Goal: Task Accomplishment & Management: Use online tool/utility

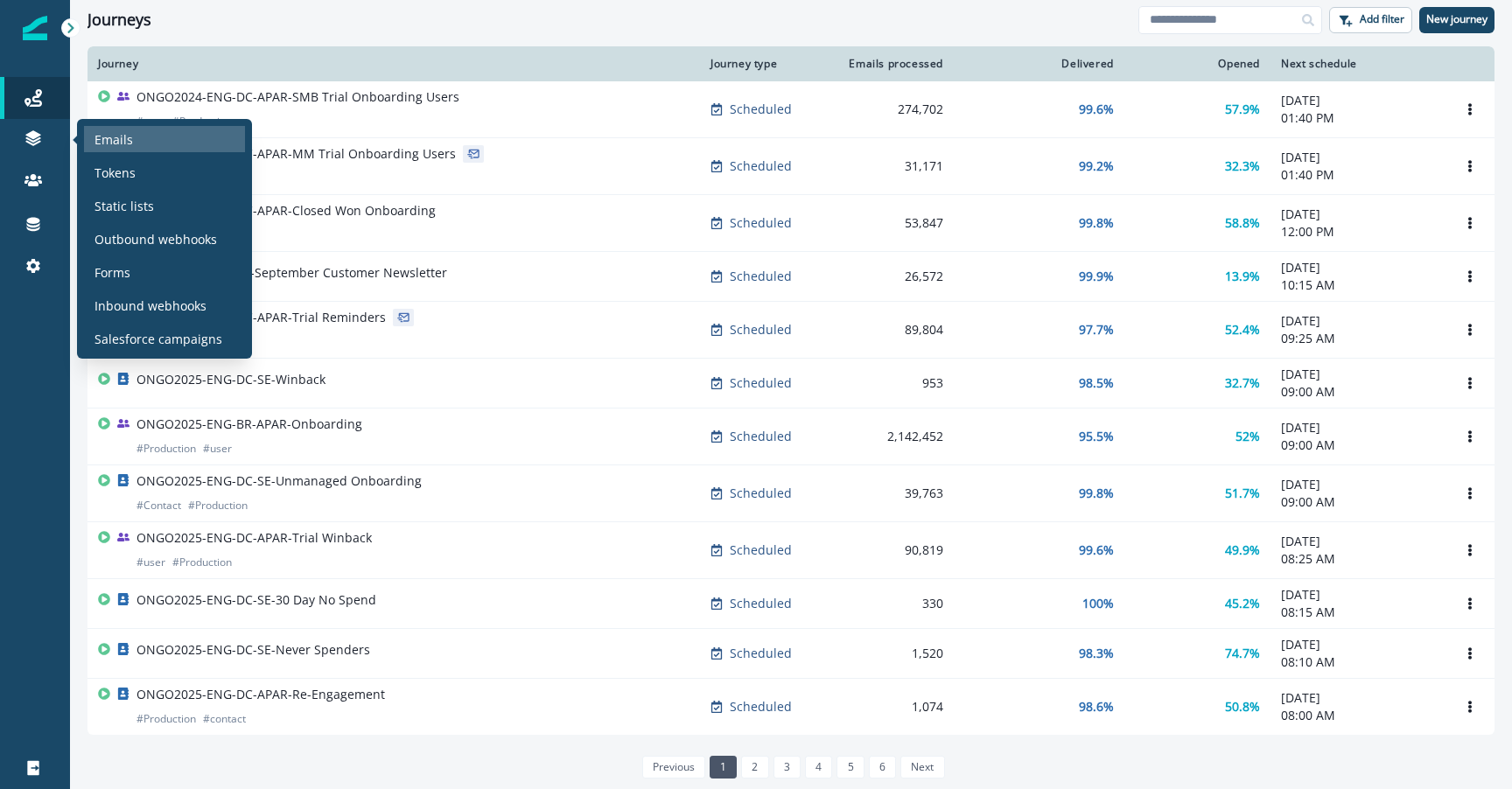
click at [192, 131] on div "Emails" at bounding box center [164, 139] width 161 height 27
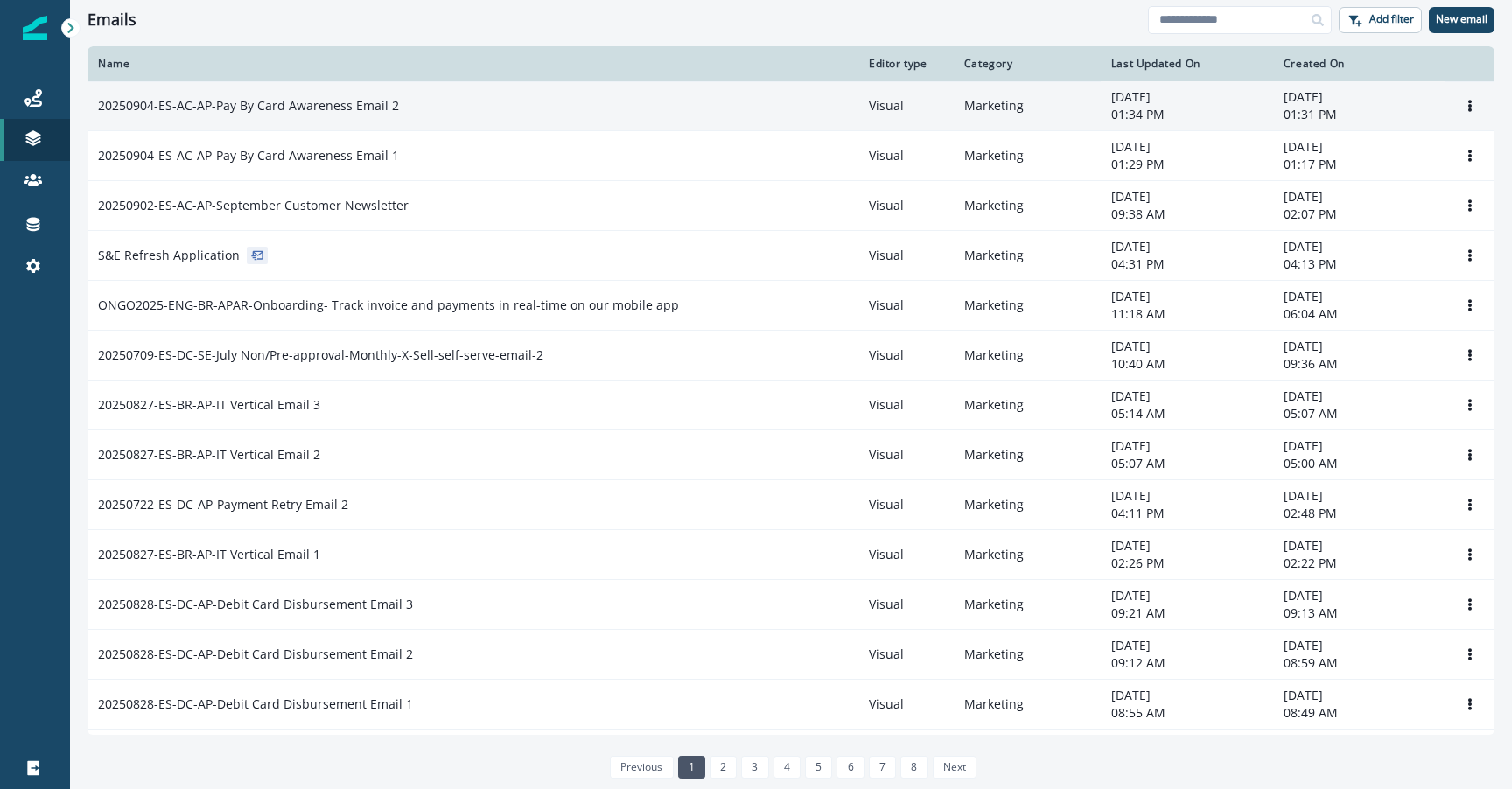
click at [651, 110] on div "20250904-ES-AC-AP-Pay By Card Awareness Email 2" at bounding box center [473, 106] width 750 height 17
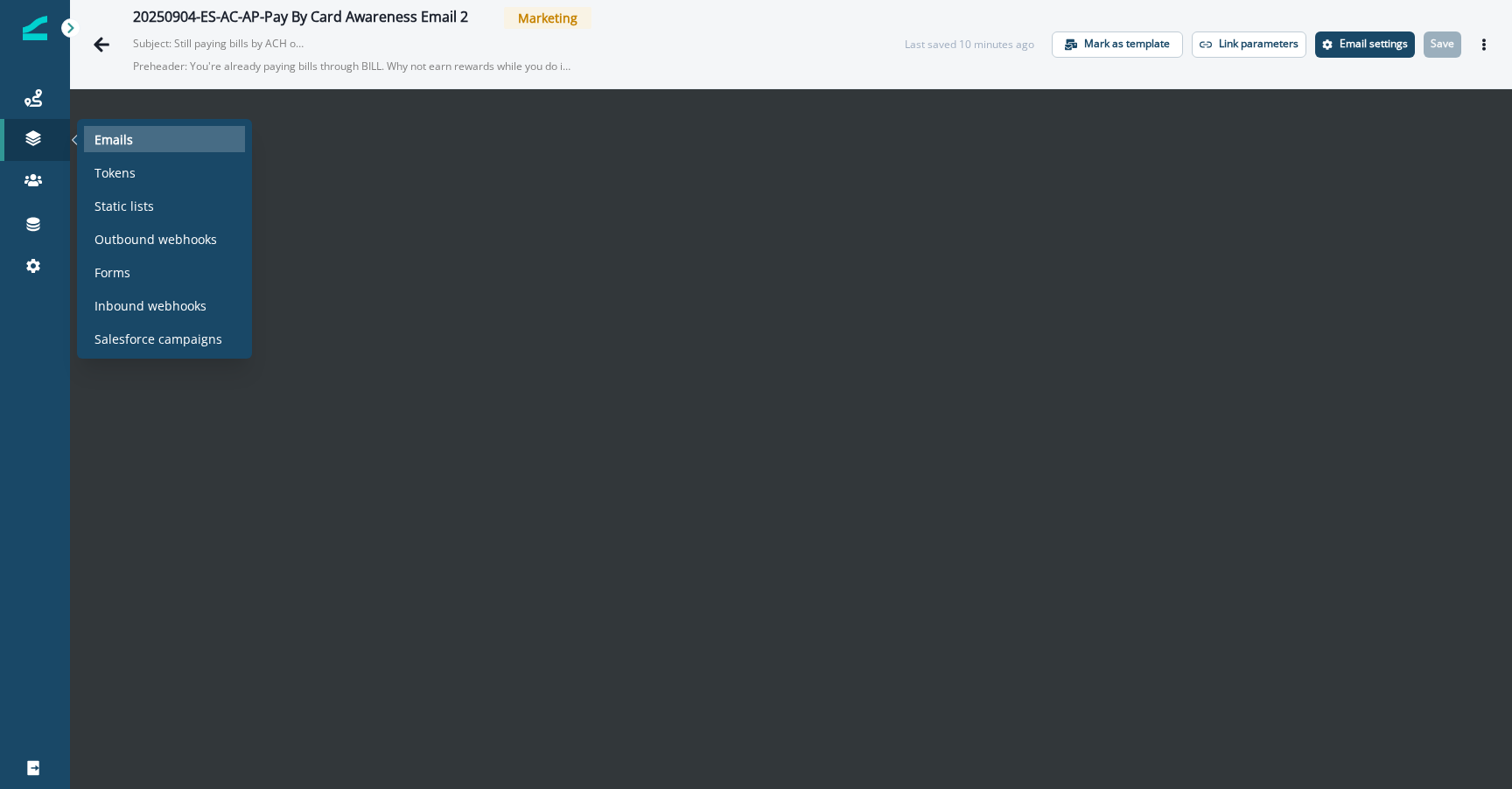
click at [137, 141] on div "Emails" at bounding box center [164, 139] width 161 height 27
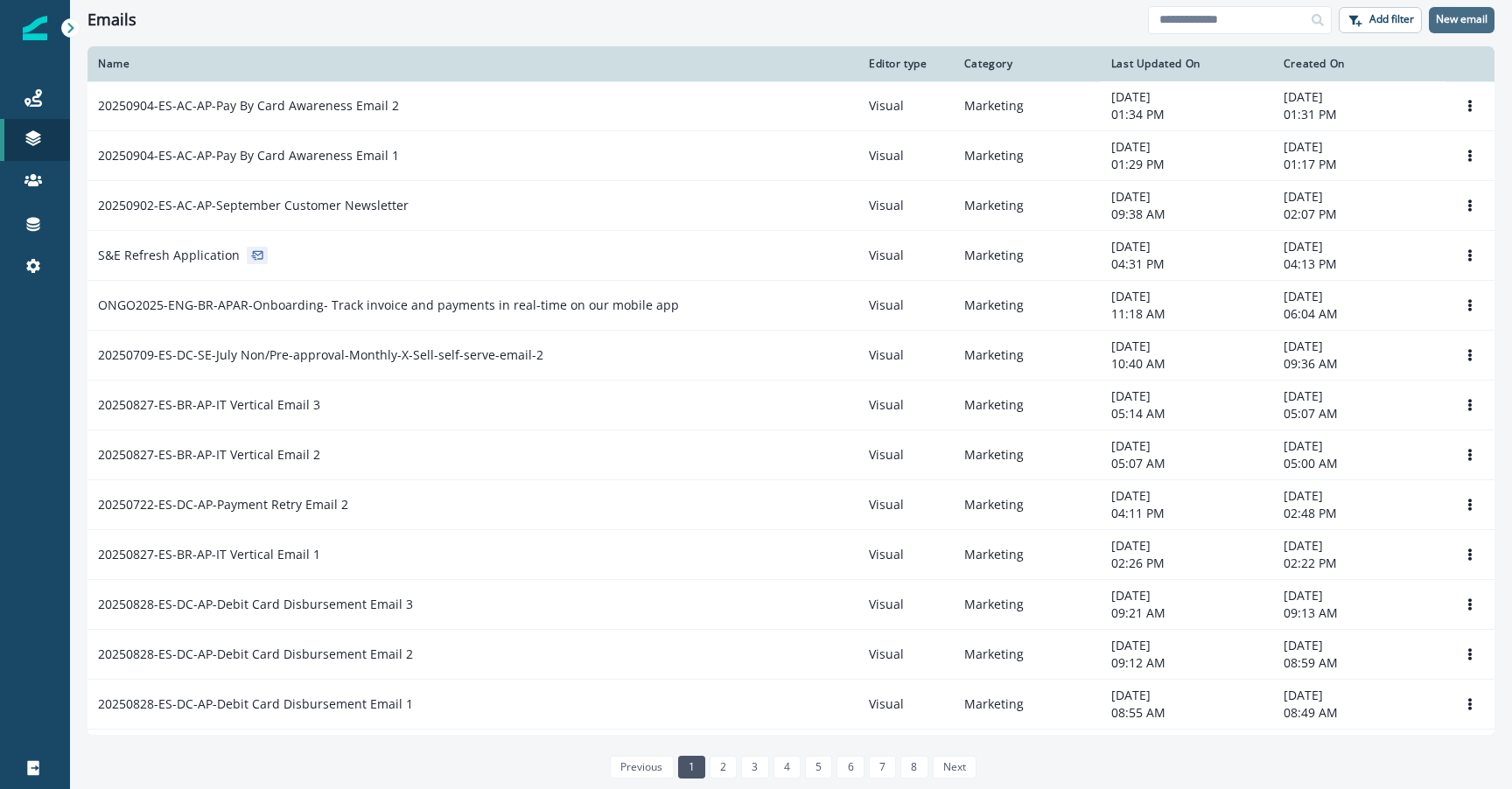
click at [1451, 26] on p "New email" at bounding box center [1461, 18] width 51 height 12
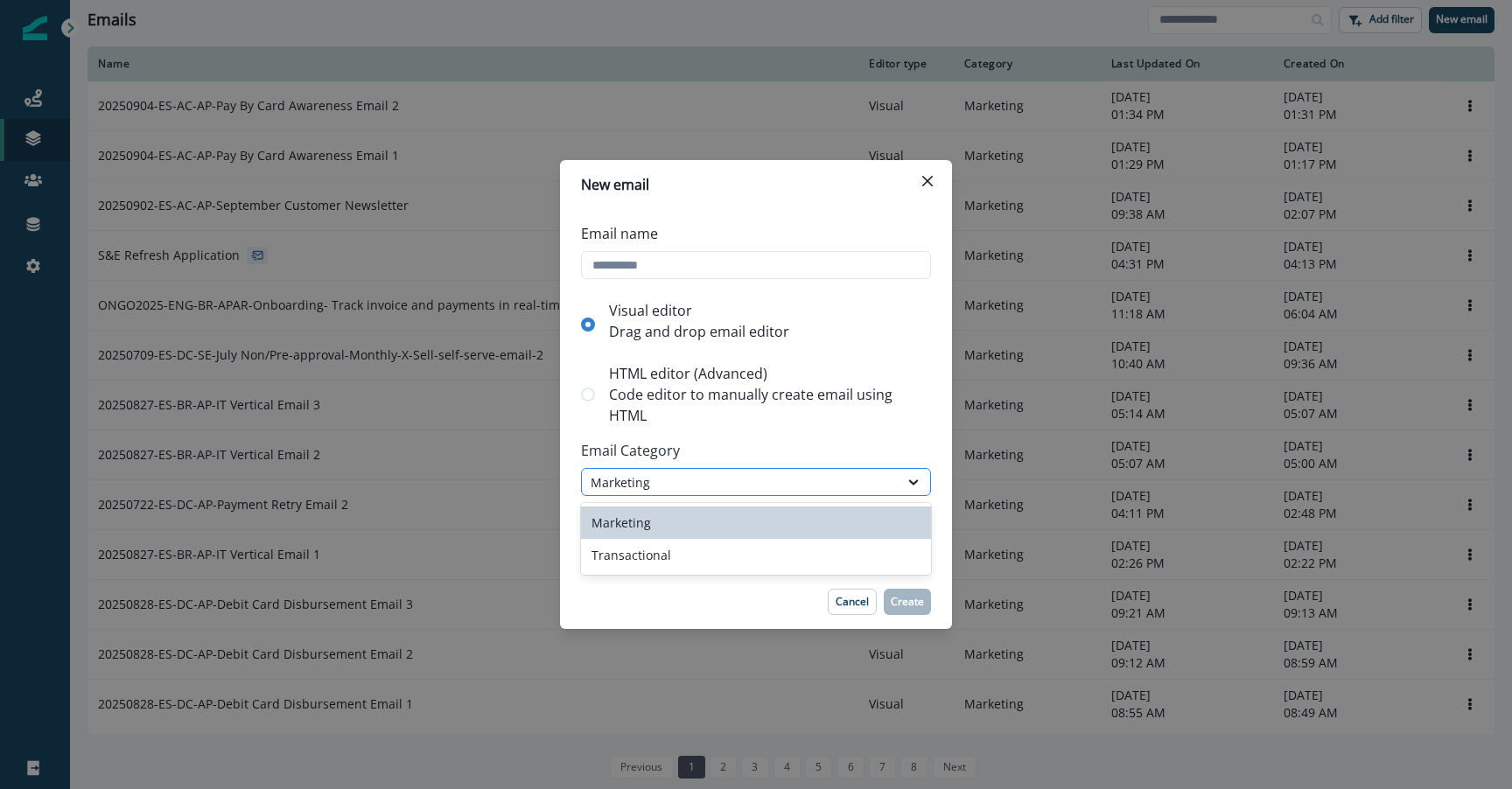
click at [657, 486] on div "Marketing" at bounding box center [740, 482] width 299 height 18
click at [786, 416] on p "Code editor to manually create email using HTML" at bounding box center [766, 405] width 315 height 42
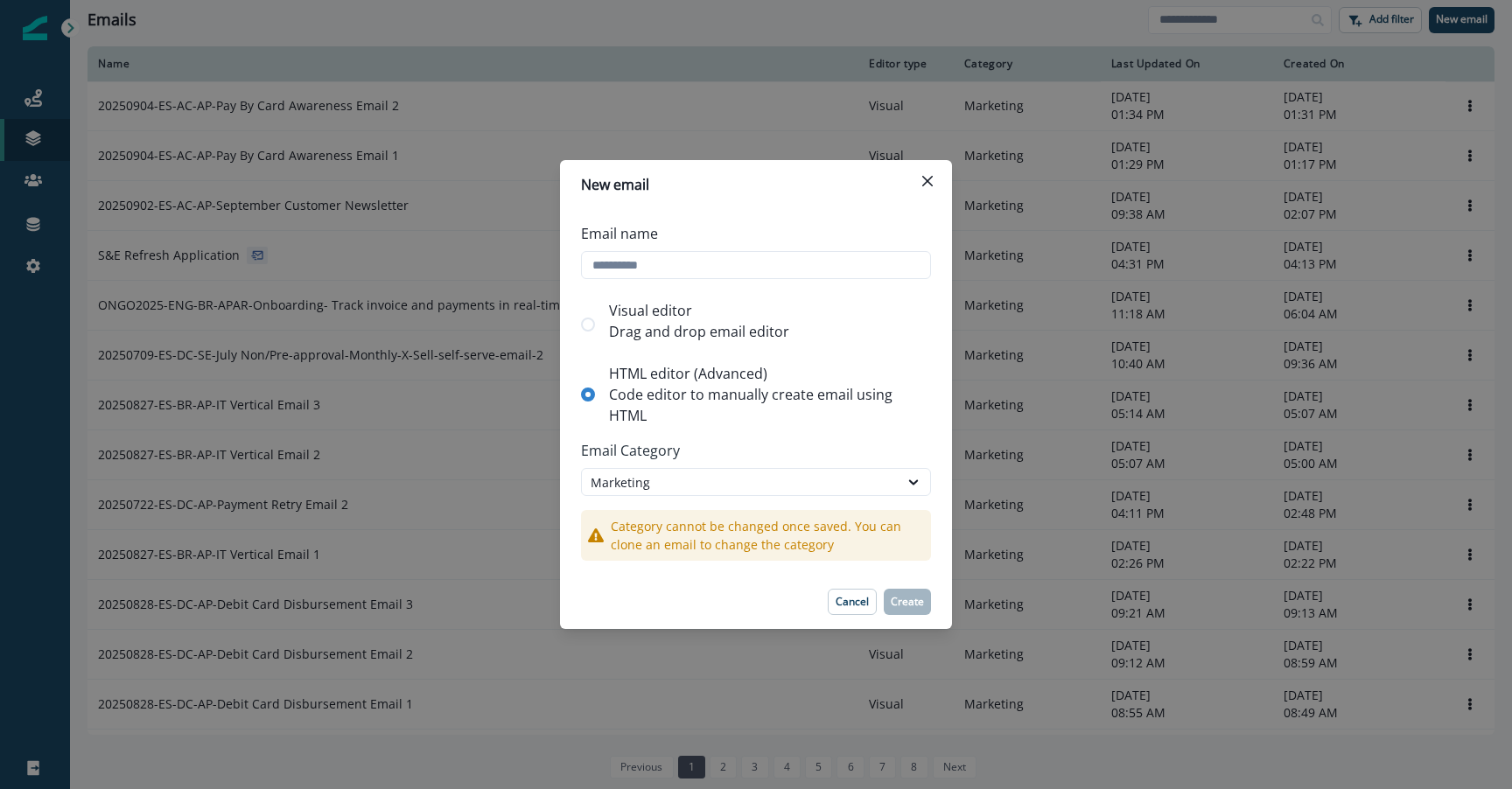
click at [698, 314] on p "Visual editor" at bounding box center [699, 310] width 180 height 21
click at [929, 181] on icon "Close" at bounding box center [927, 180] width 10 height 10
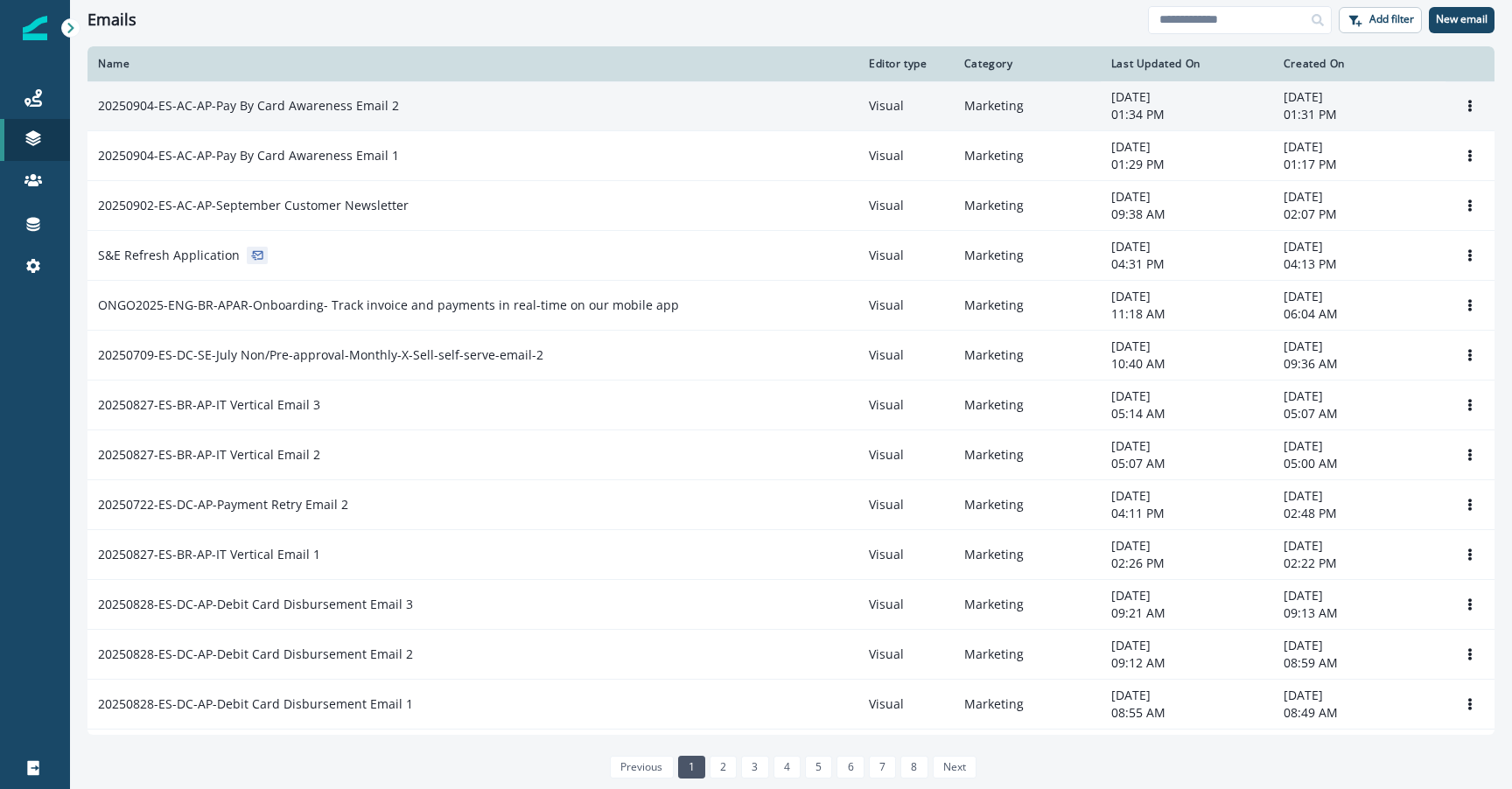
click at [535, 93] on td "20250904-ES-AC-AP-Pay By Card Awareness Email 2" at bounding box center [472, 107] width 771 height 50
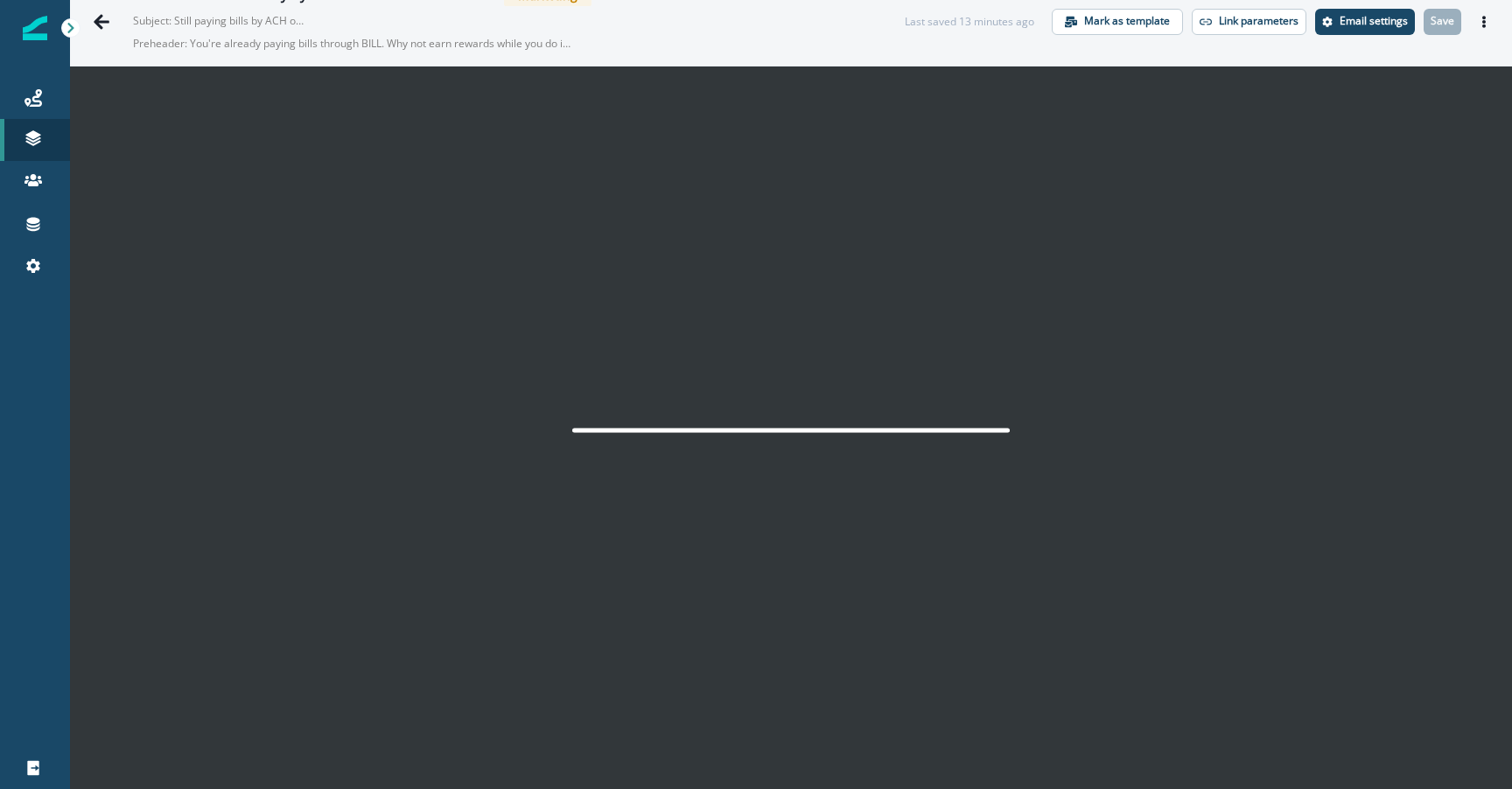
scroll to position [28, 0]
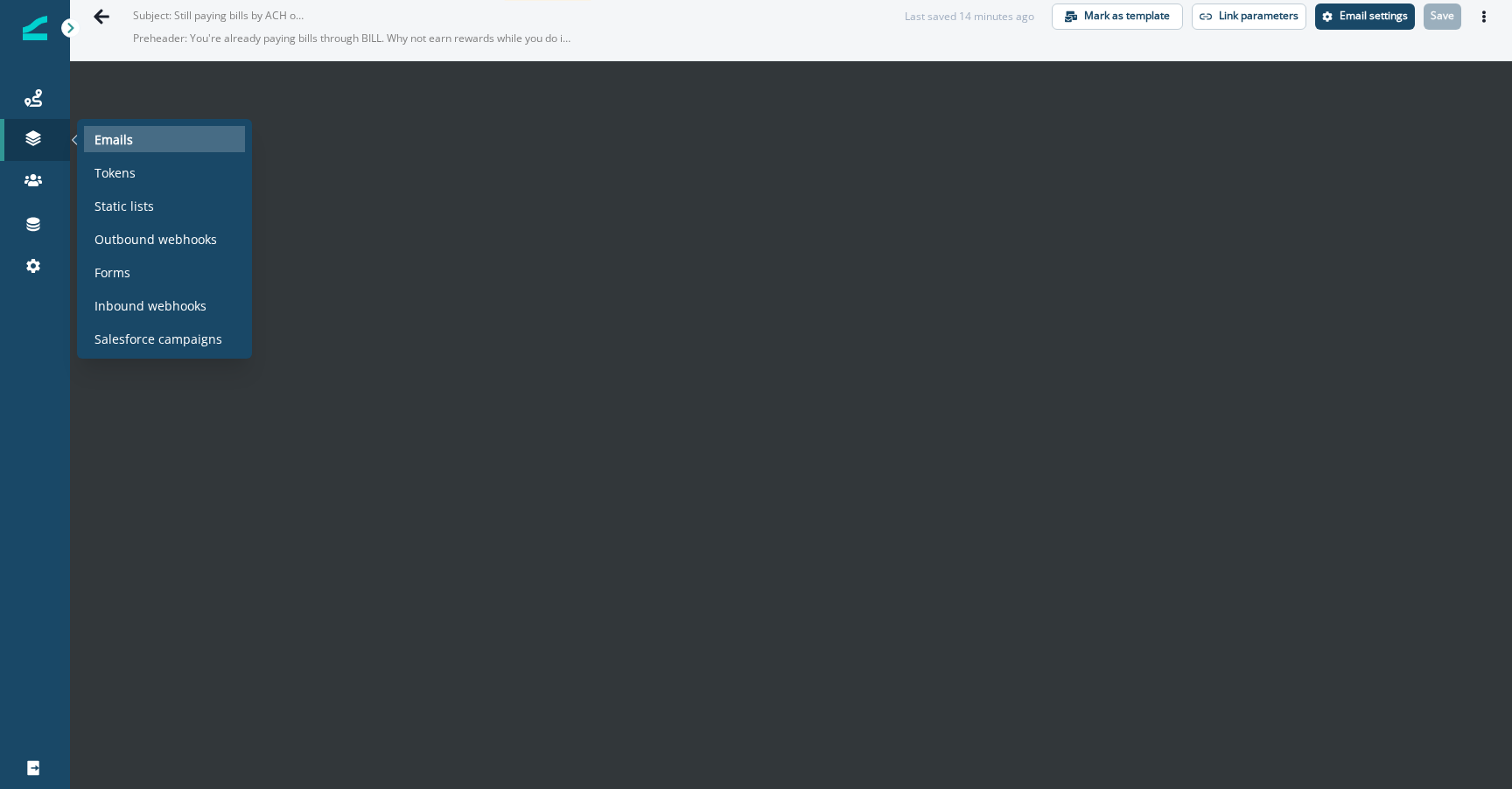
click at [150, 139] on div "Emails" at bounding box center [164, 139] width 161 height 27
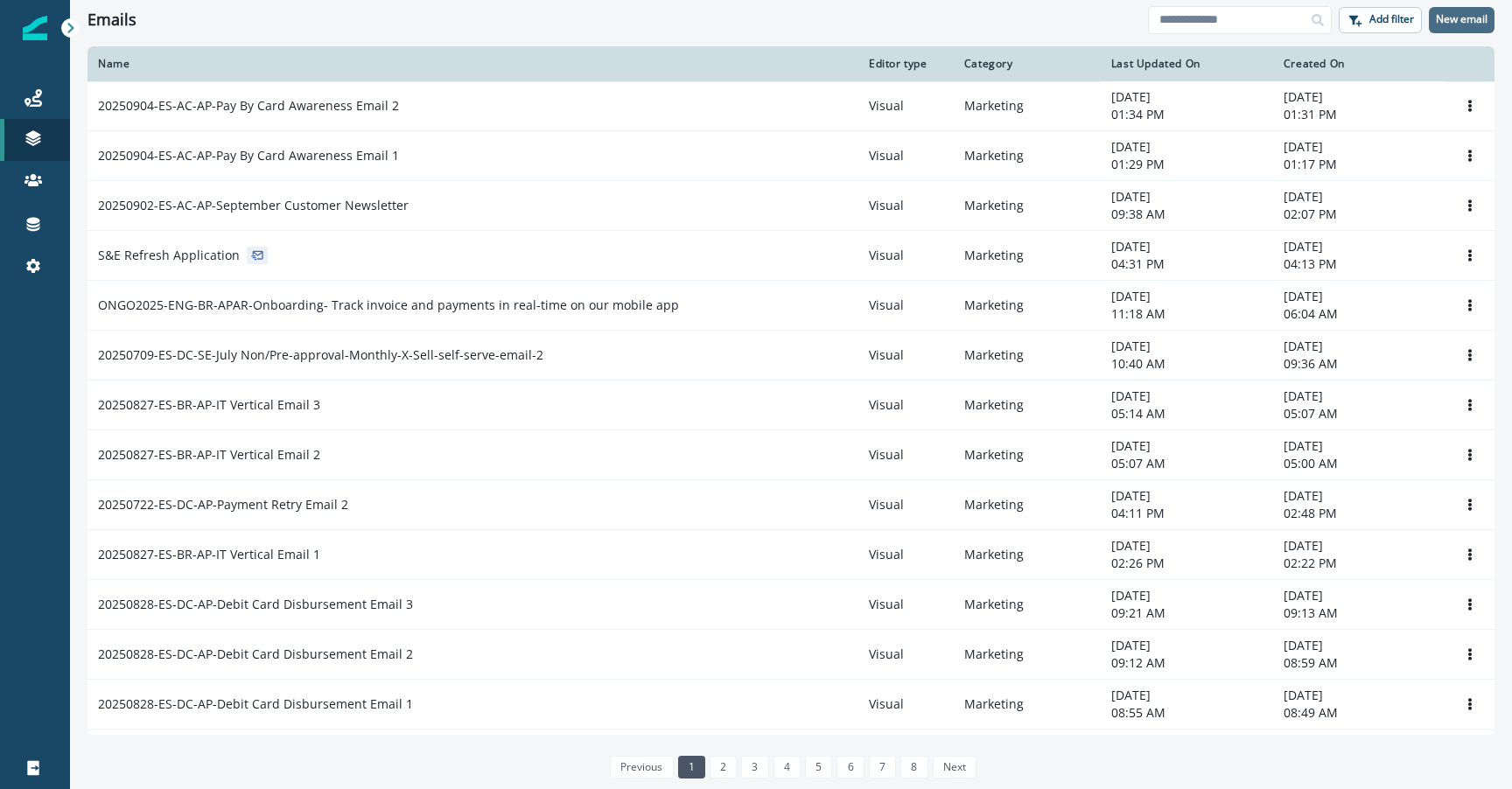
click at [1466, 9] on button "New email" at bounding box center [1461, 20] width 65 height 27
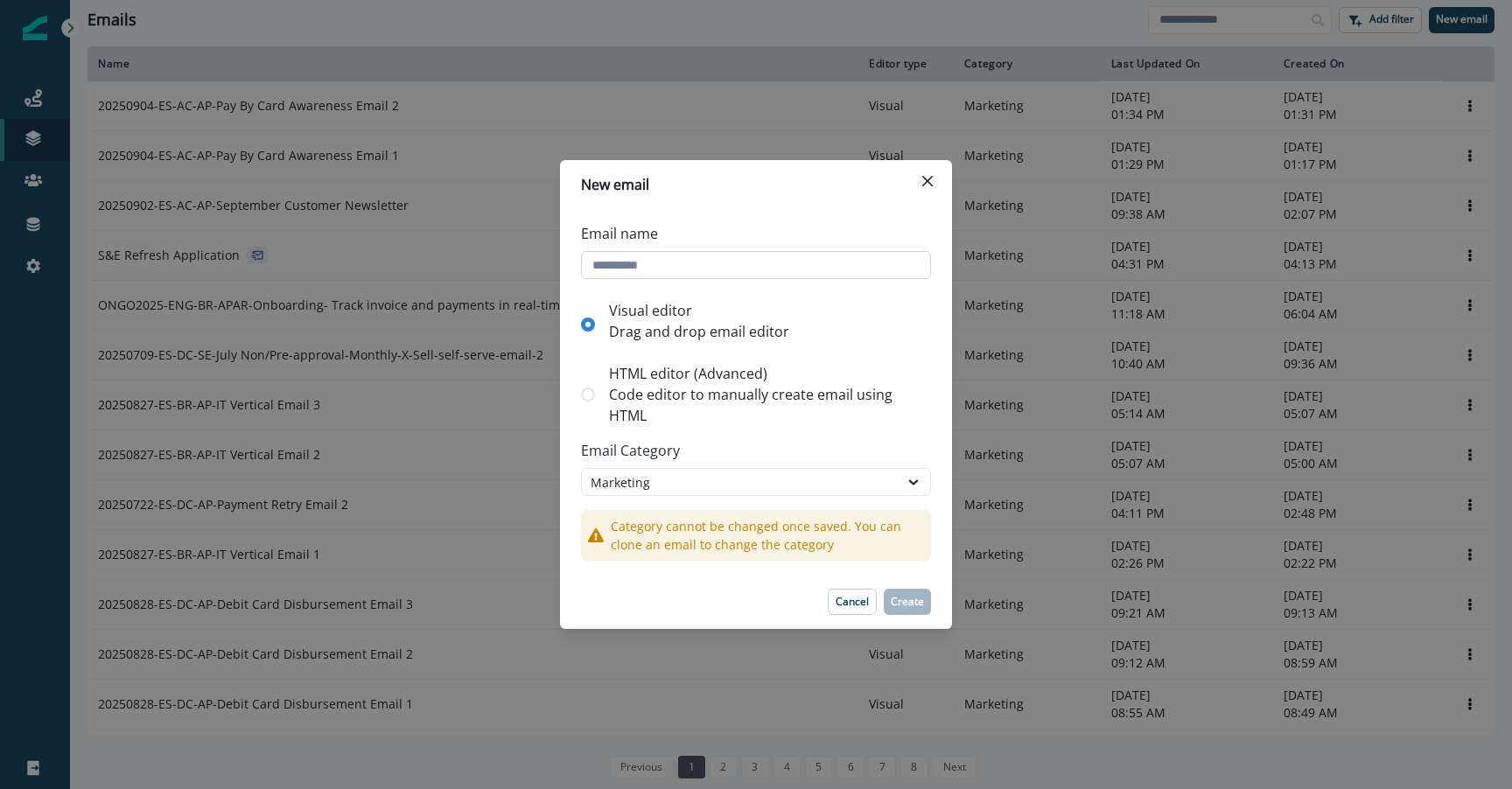
click at [692, 269] on input "Email name" at bounding box center [756, 265] width 350 height 28
type input "*******"
click at [853, 599] on p "Cancel" at bounding box center [852, 602] width 33 height 12
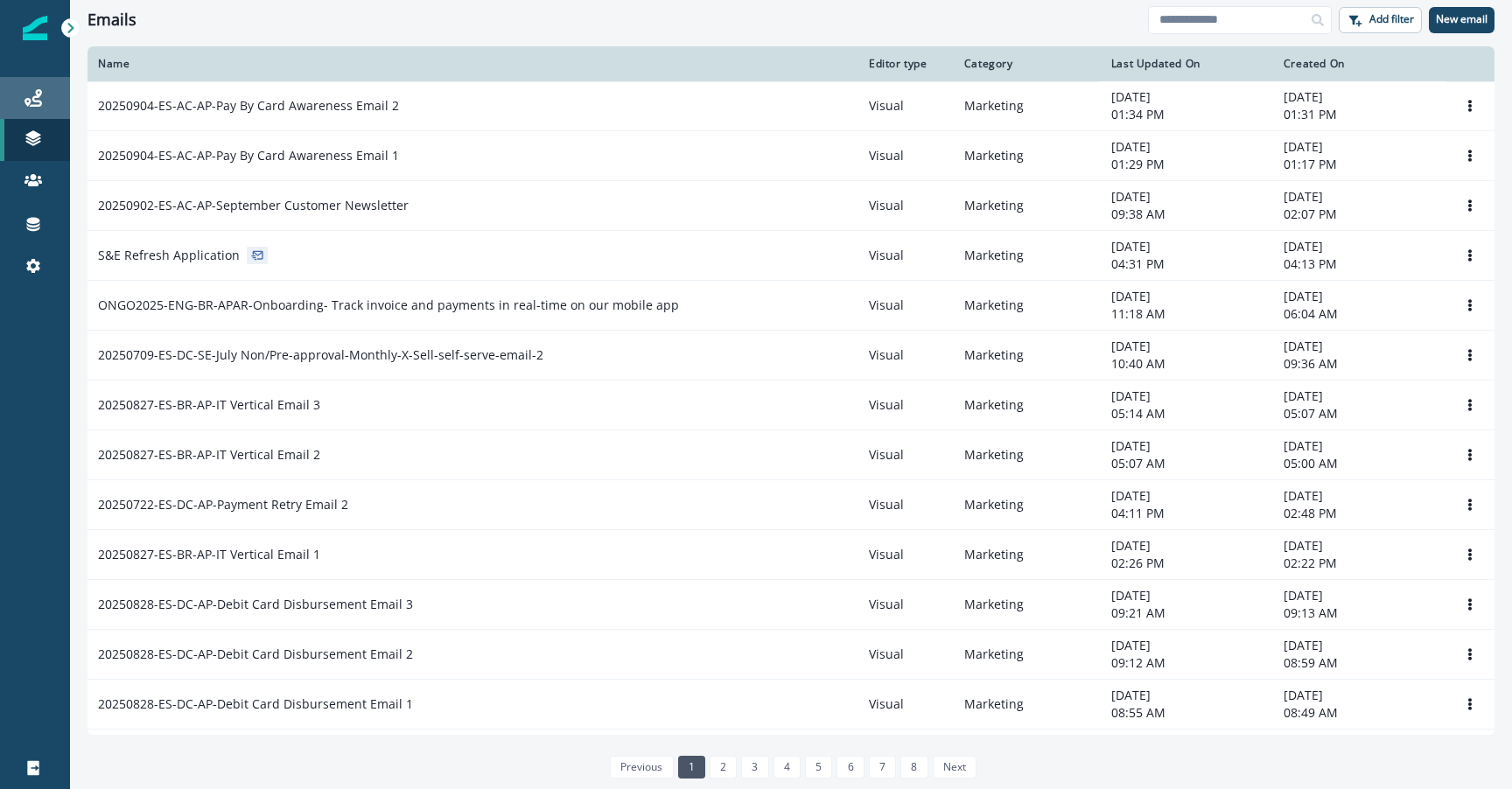
click at [46, 109] on link "Journeys" at bounding box center [35, 98] width 70 height 42
